Goal: Navigation & Orientation: Find specific page/section

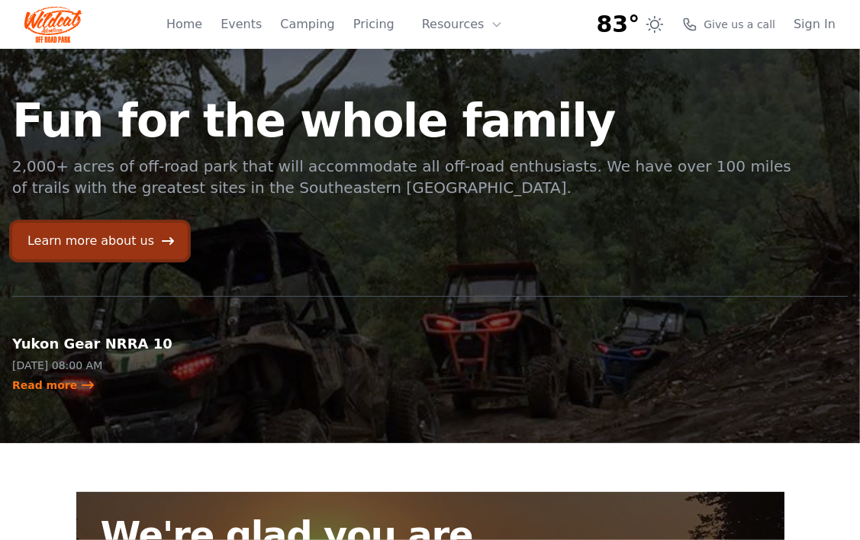
click at [149, 241] on link "Learn more about us" at bounding box center [99, 241] width 175 height 37
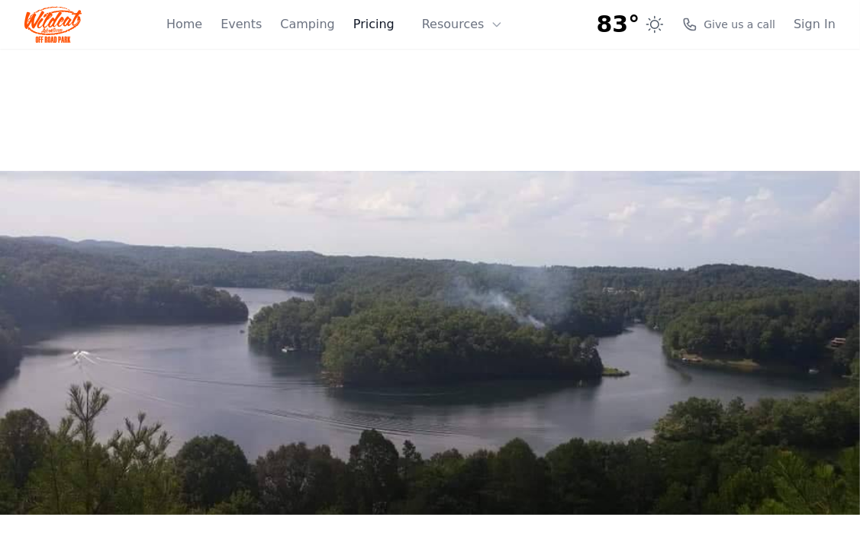
click at [382, 24] on link "Pricing" at bounding box center [373, 24] width 41 height 18
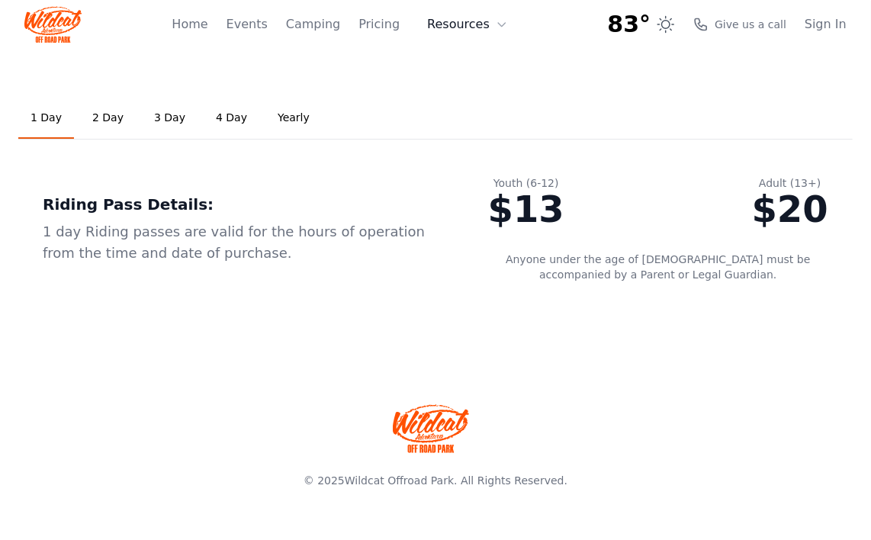
click at [499, 23] on icon at bounding box center [501, 25] width 7 height 4
click at [244, 20] on link "Events" at bounding box center [247, 24] width 41 height 18
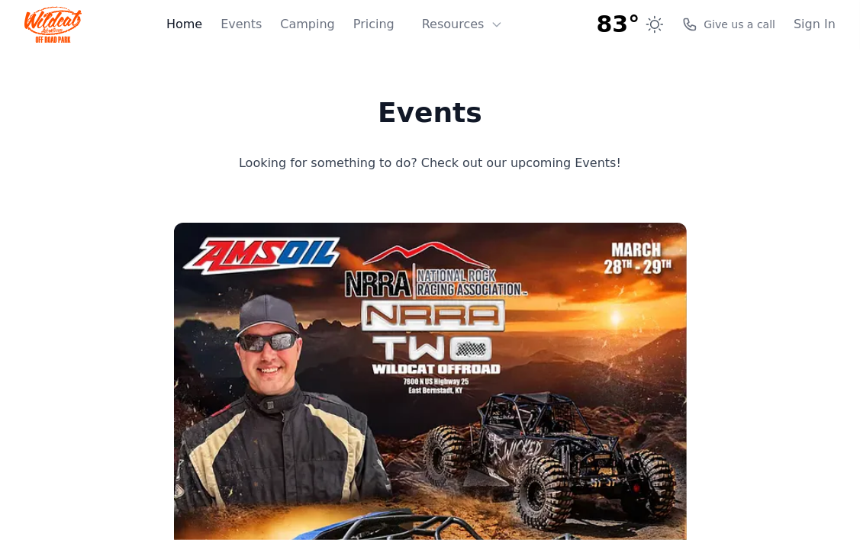
click at [202, 24] on link "Home" at bounding box center [184, 24] width 36 height 18
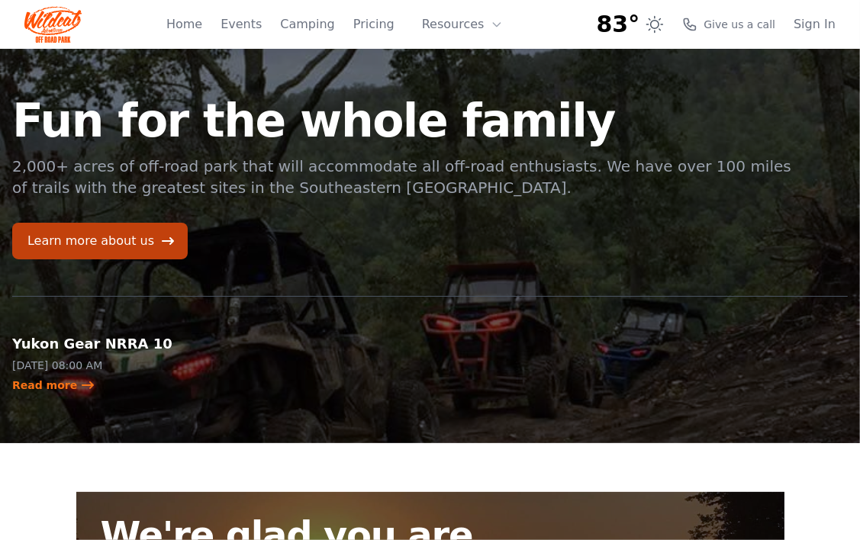
click at [48, 19] on img at bounding box center [52, 24] width 57 height 37
click at [381, 28] on link "Pricing" at bounding box center [373, 24] width 41 height 18
